Goal: Task Accomplishment & Management: Manage account settings

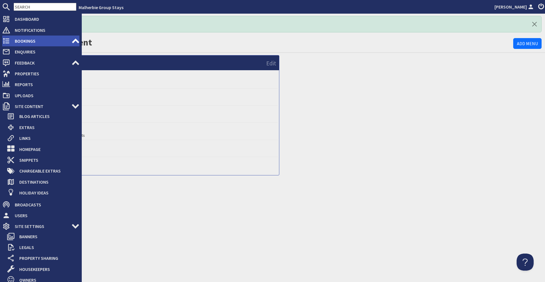
click at [13, 42] on span "Bookings" at bounding box center [40, 40] width 61 height 9
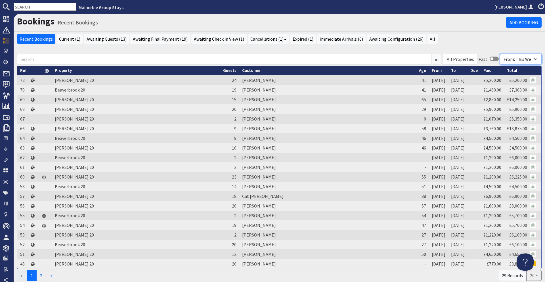
click at [503, 58] on select "From: All Sites From: Group Stays From: This Website From: Sleeps 12" at bounding box center [521, 59] width 42 height 11
select select
click at [500, 54] on select "From: All Sites From: Group Stays From: This Website From: Sleeps 12" at bounding box center [521, 59] width 42 height 11
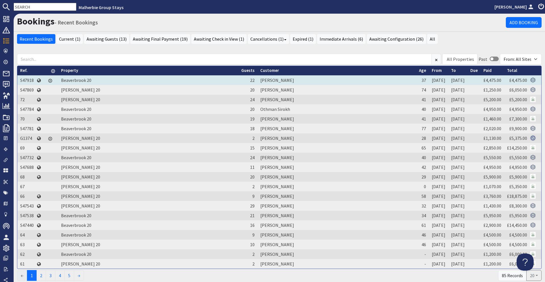
click at [257, 79] on td "[PERSON_NAME]" at bounding box center [336, 80] width 159 height 10
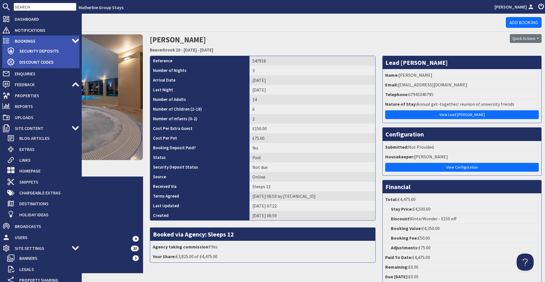
click at [30, 39] on span "Bookings" at bounding box center [40, 40] width 61 height 9
select select
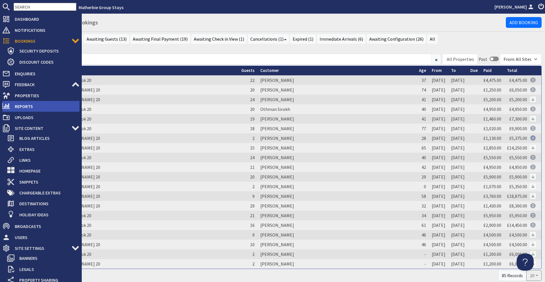
click at [17, 106] on span "Reports" at bounding box center [44, 106] width 69 height 9
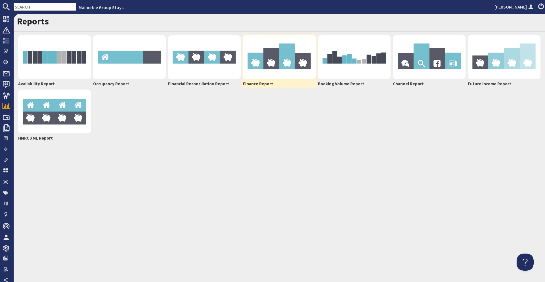
click at [258, 77] on img at bounding box center [279, 57] width 73 height 44
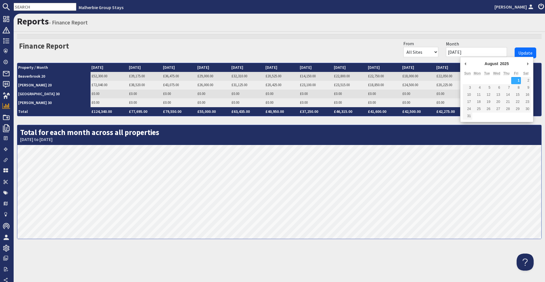
click at [469, 49] on input "01/08/2025" at bounding box center [476, 52] width 61 height 10
type input "01/01/2025"
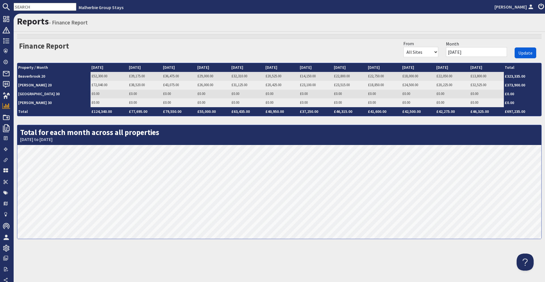
click at [521, 54] on span "Update" at bounding box center [525, 53] width 14 height 6
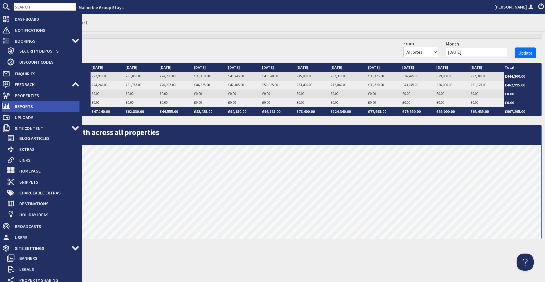
click at [22, 102] on span "Reports" at bounding box center [44, 106] width 69 height 9
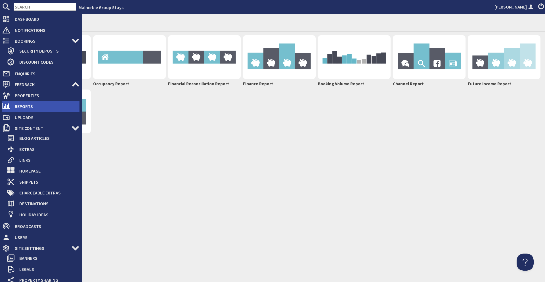
click at [8, 106] on use at bounding box center [6, 106] width 8 height 6
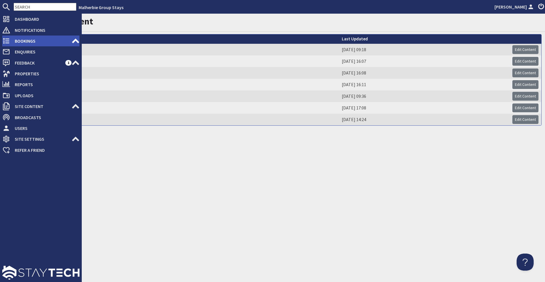
click at [10, 40] on span "Bookings" at bounding box center [40, 40] width 61 height 9
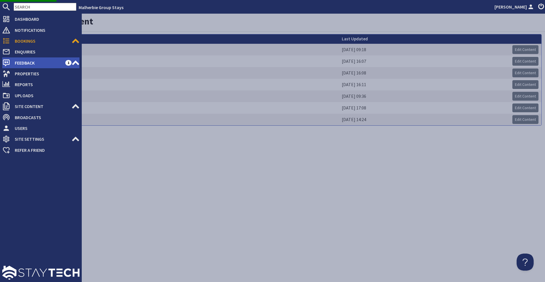
click at [19, 62] on ul "Dashboard Notifications 0 Bookings 0 Security Deposits 0 Discount Codes Enquiri…" at bounding box center [40, 85] width 77 height 142
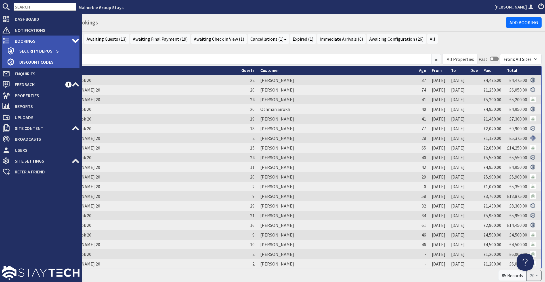
click at [24, 43] on span "Bookings" at bounding box center [40, 40] width 61 height 9
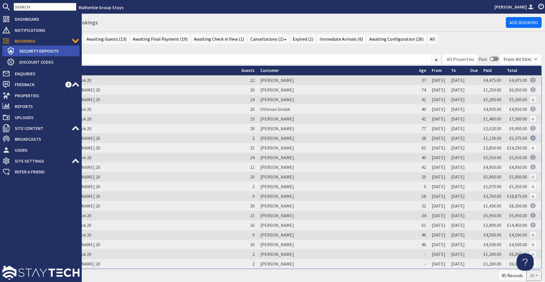
click at [18, 52] on span "Security Deposits" at bounding box center [47, 50] width 65 height 9
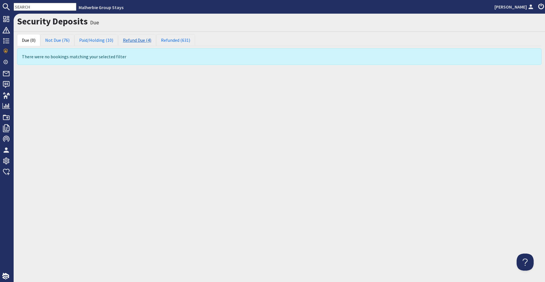
click at [130, 41] on link "Refund Due (4)" at bounding box center [137, 40] width 38 height 12
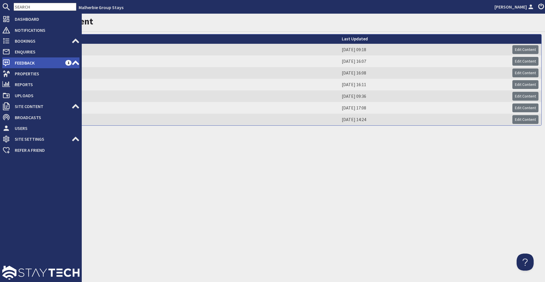
click at [28, 61] on span "Feedback" at bounding box center [37, 62] width 55 height 9
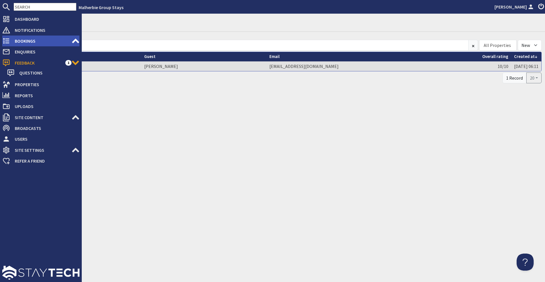
click at [27, 39] on span "Bookings" at bounding box center [40, 40] width 61 height 9
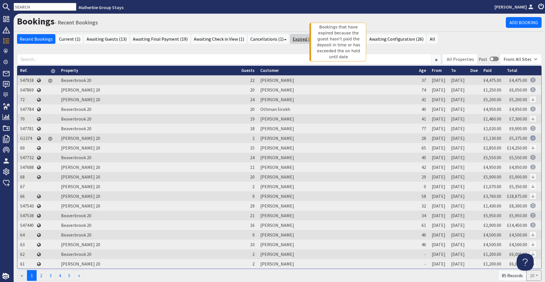
click at [295, 40] on link "Expired (1)" at bounding box center [303, 39] width 26 height 10
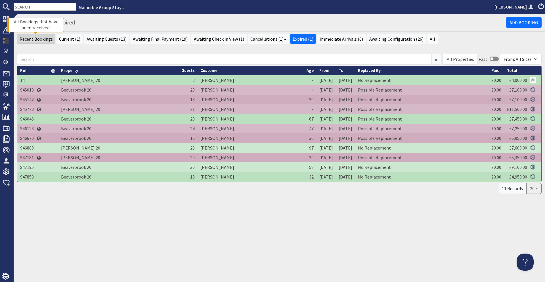
click at [39, 42] on link "Recent Bookings" at bounding box center [36, 39] width 38 height 10
